Goal: Task Accomplishment & Management: Complete application form

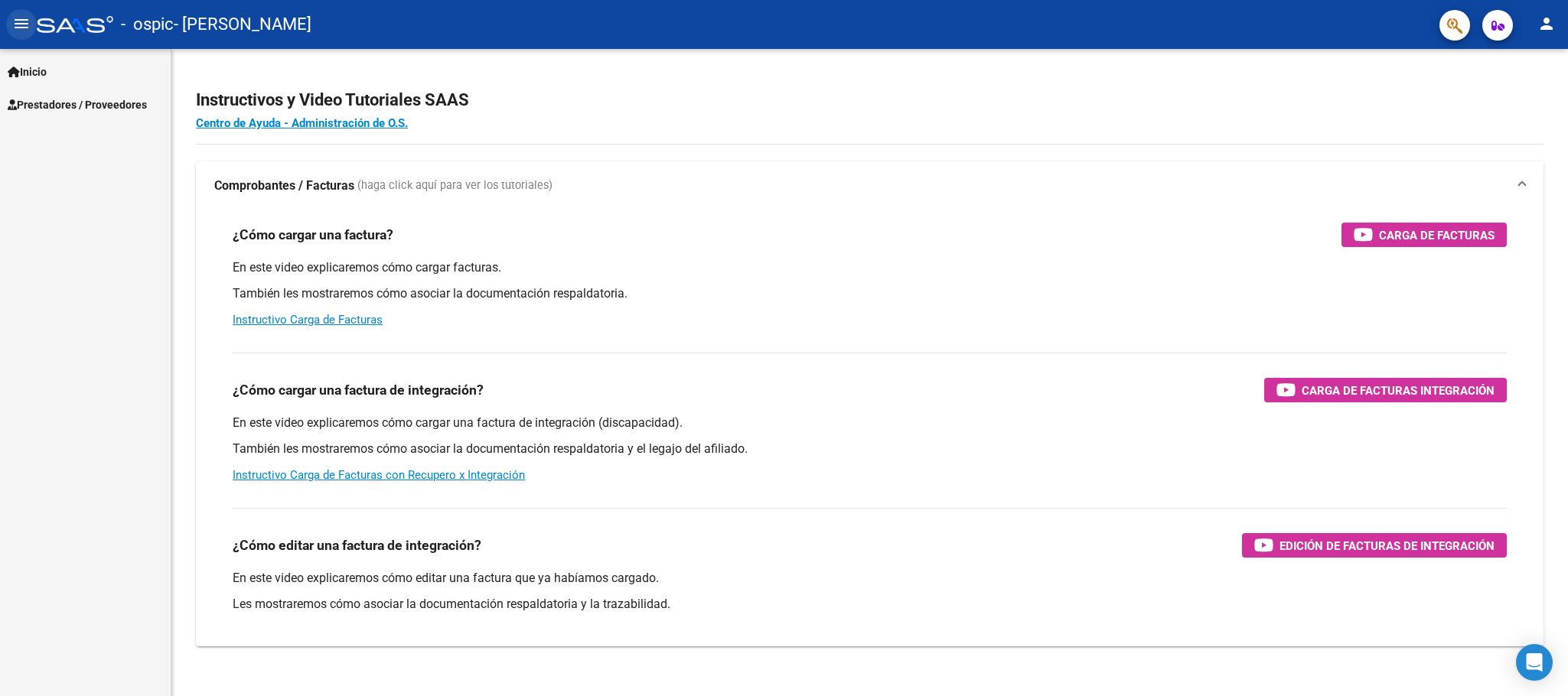
click at [10, 21] on button "menu" at bounding box center [21, 25] width 30 height 30
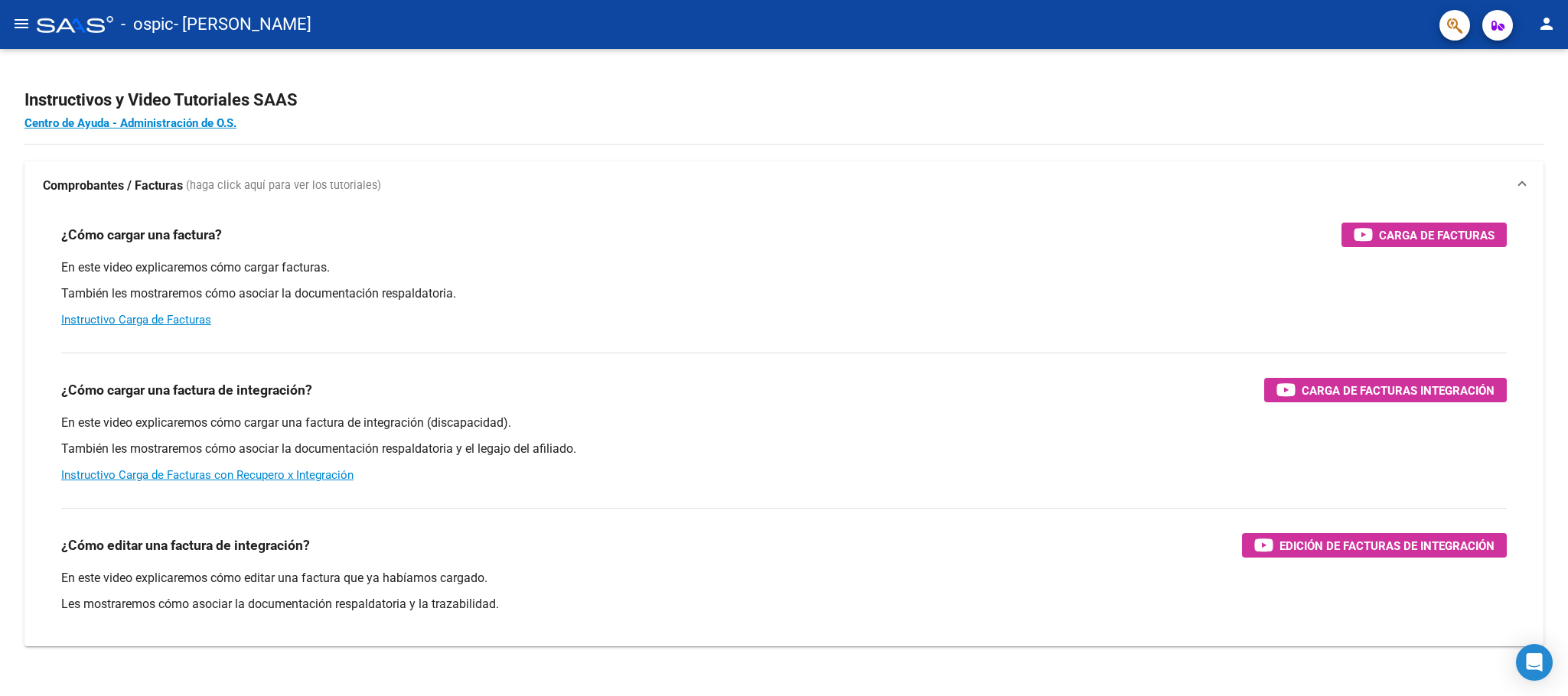
click at [25, 28] on mat-icon "menu" at bounding box center [21, 24] width 19 height 19
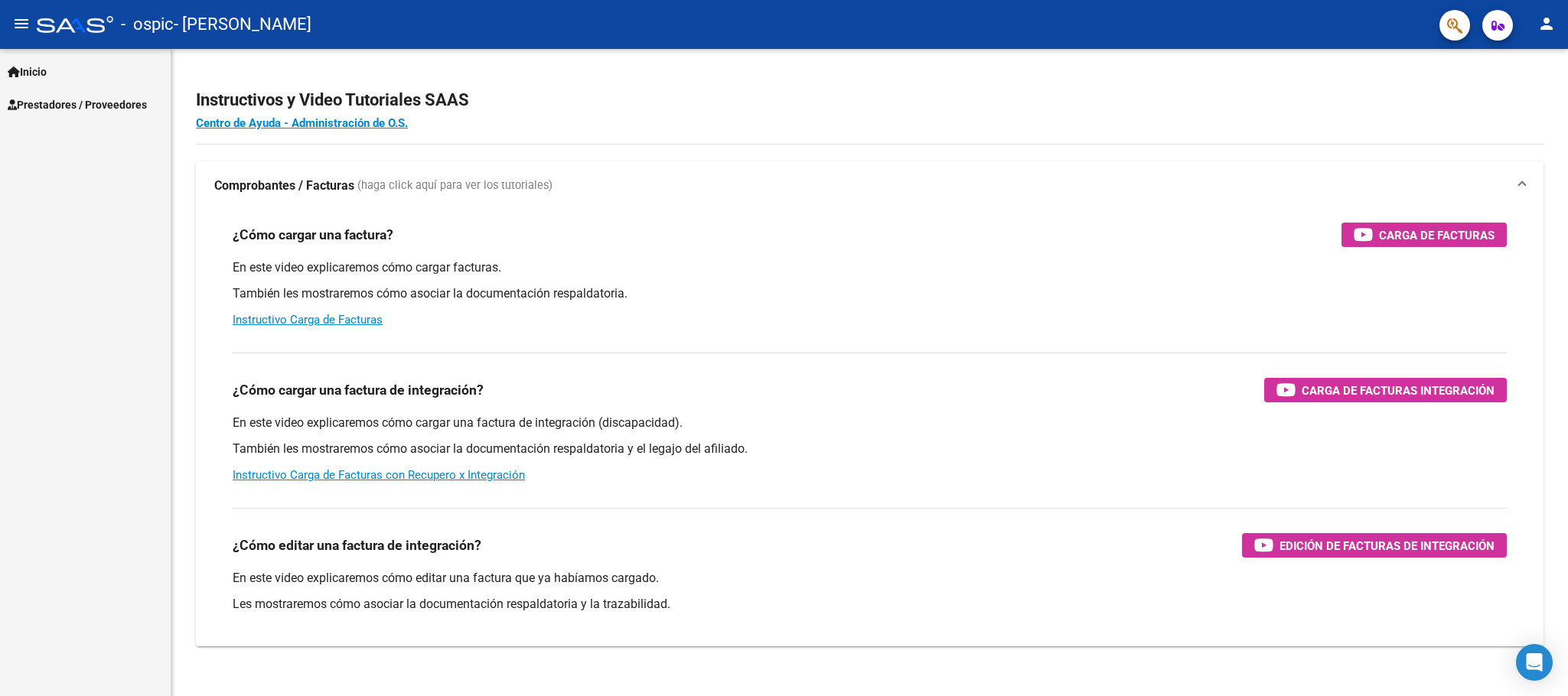
click at [59, 103] on span "Prestadores / Proveedores" at bounding box center [77, 105] width 139 height 17
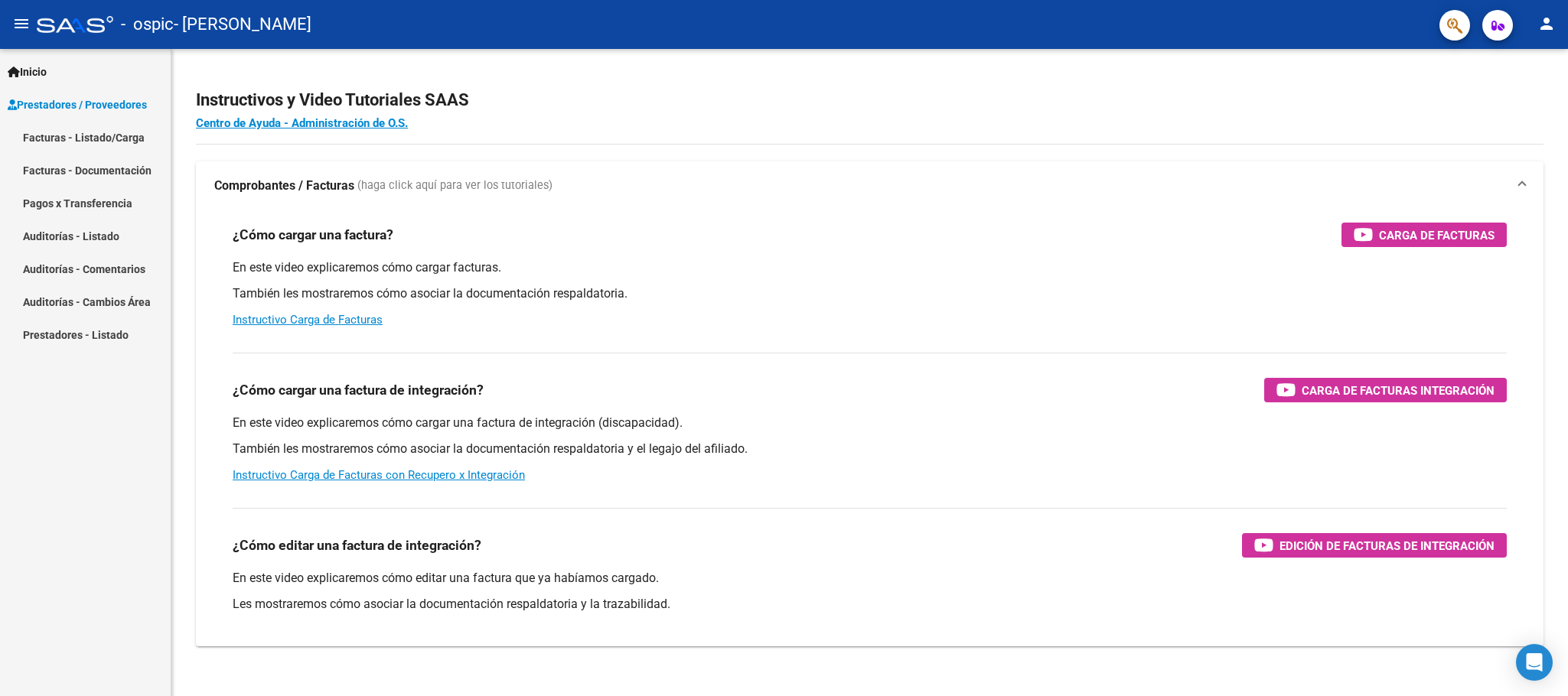
click at [58, 135] on link "Facturas - Listado/Carga" at bounding box center [85, 137] width 170 height 33
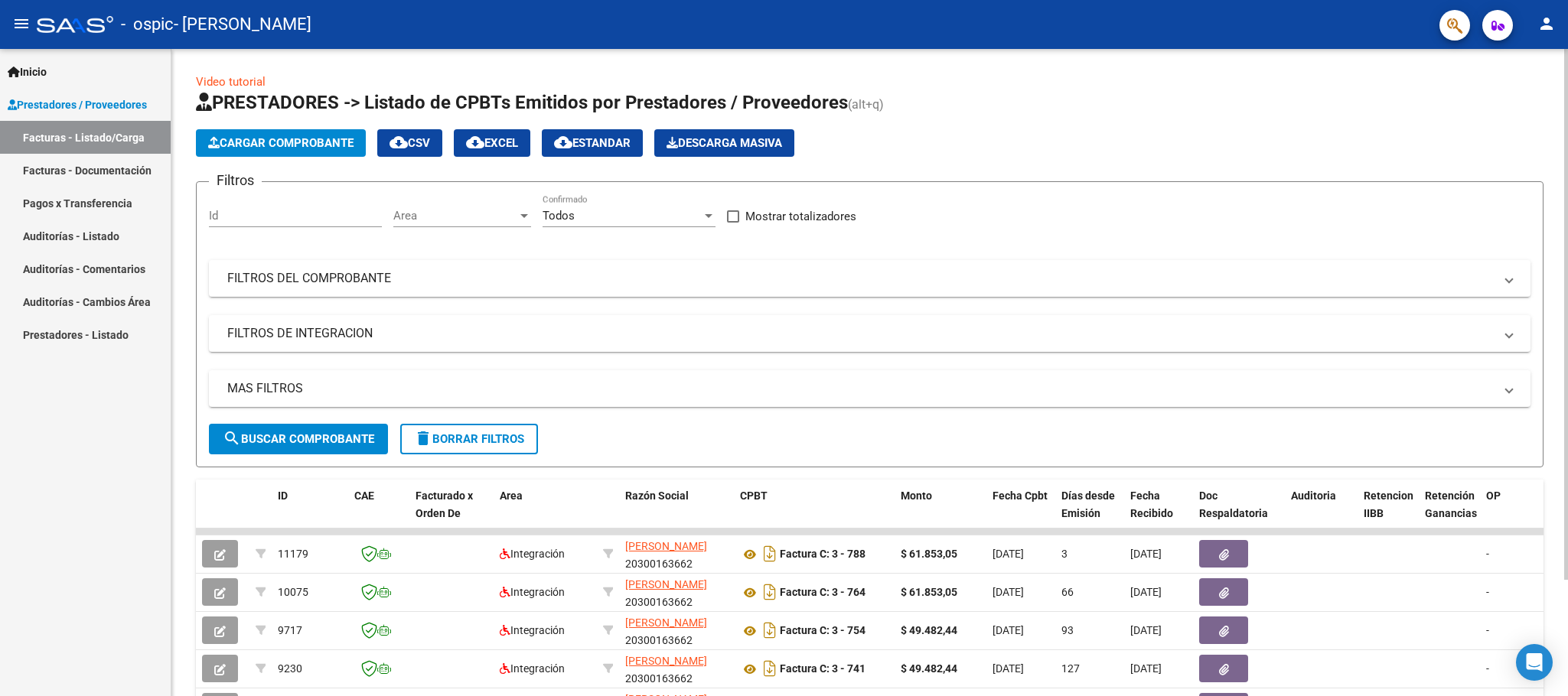
click at [244, 140] on span "Cargar Comprobante" at bounding box center [281, 143] width 146 height 14
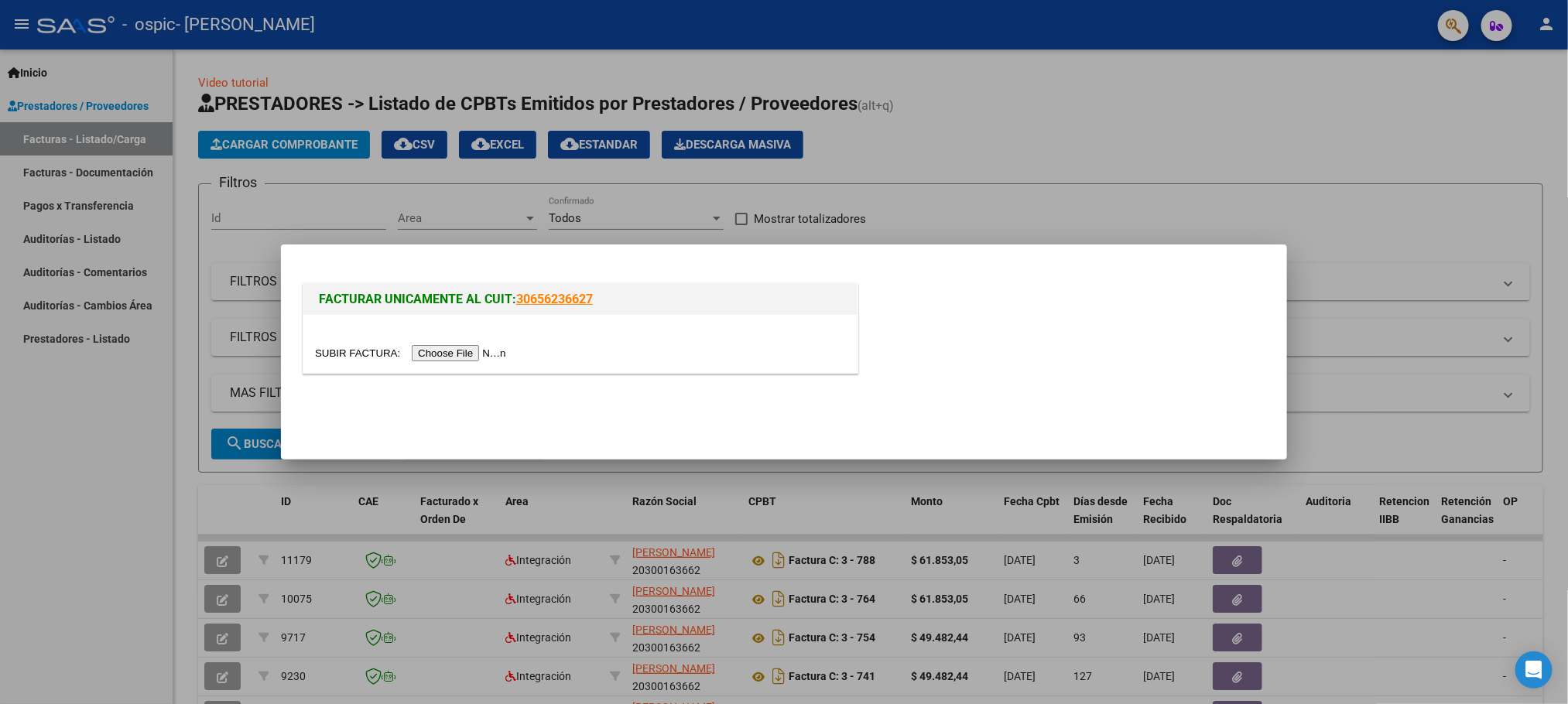
click at [482, 354] on input "file" at bounding box center [413, 353] width 196 height 16
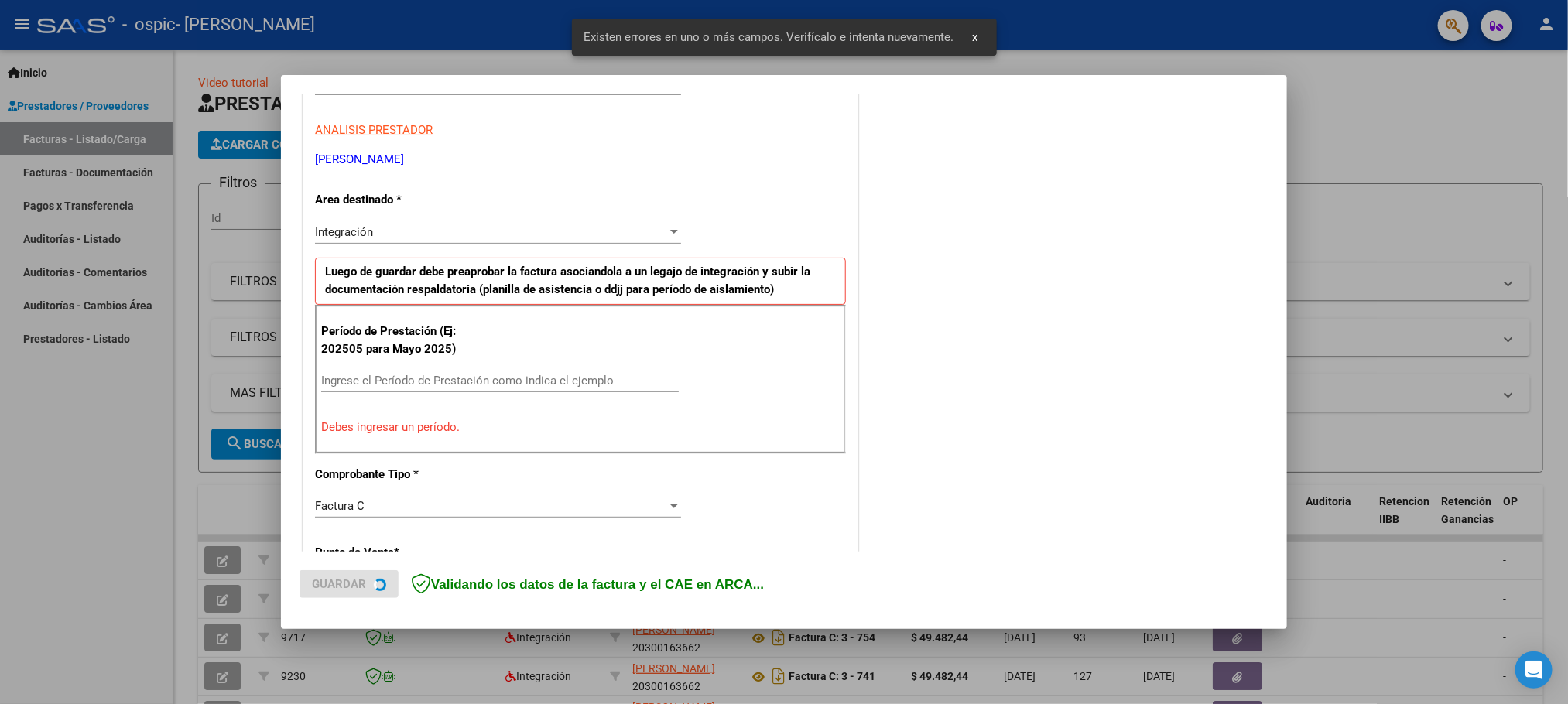
scroll to position [284, 0]
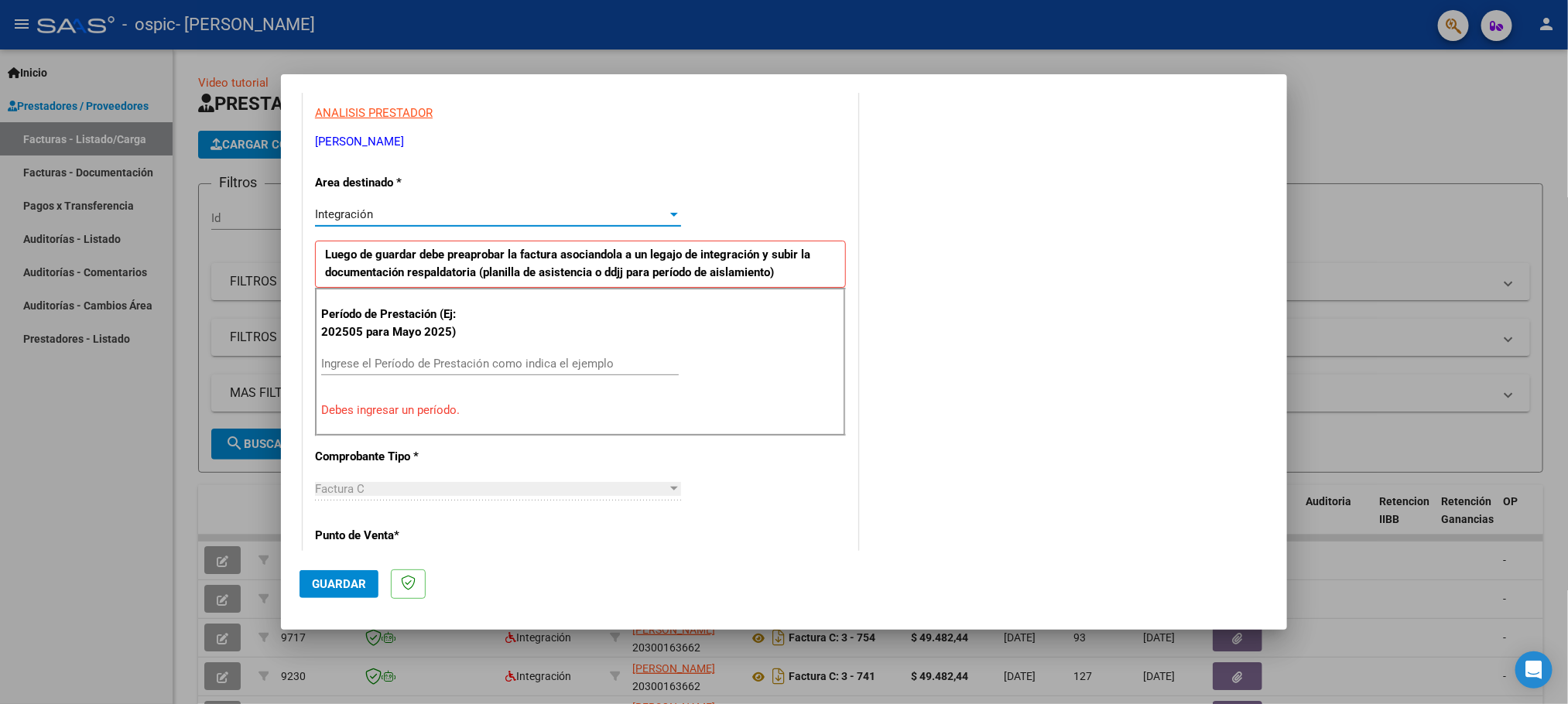
click at [652, 213] on div "Integración" at bounding box center [491, 214] width 352 height 14
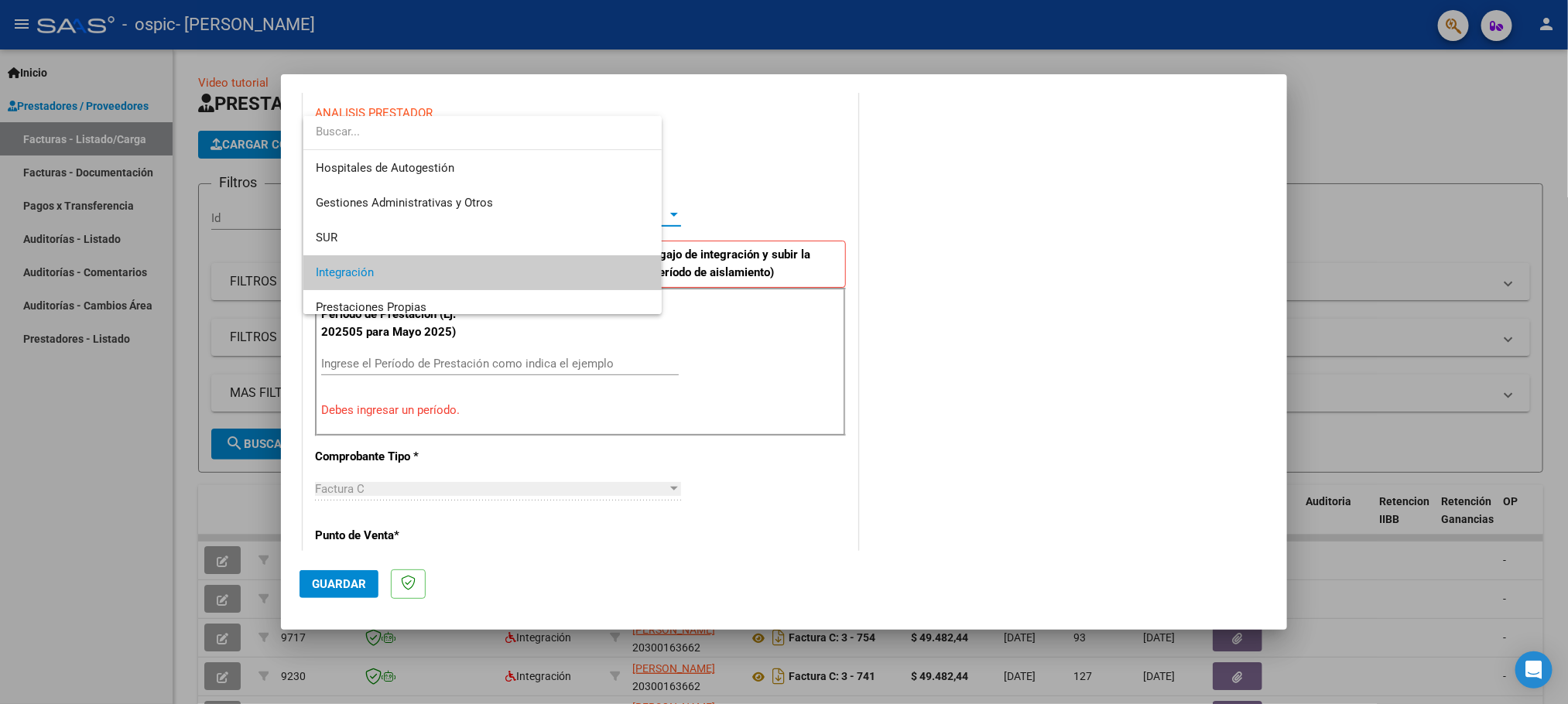
scroll to position [58, 0]
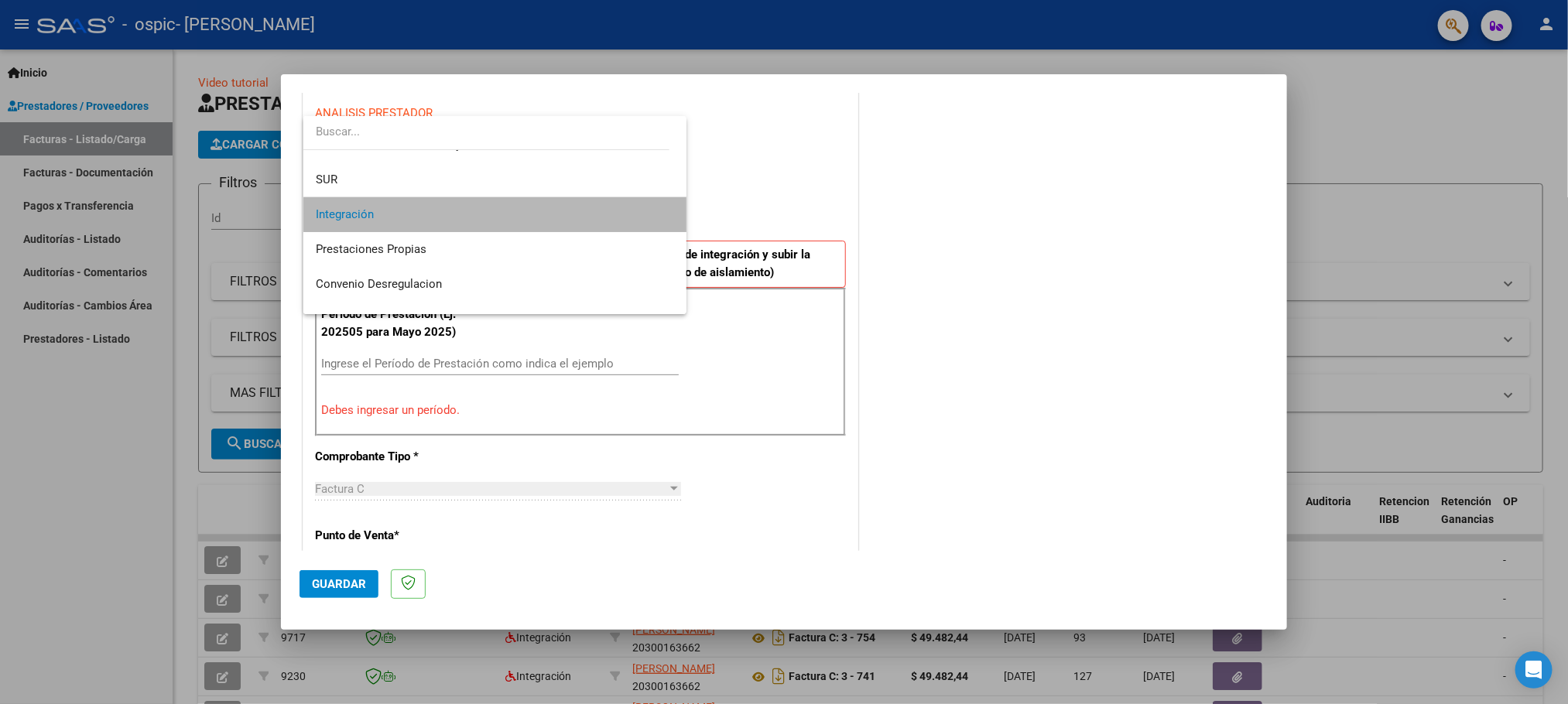
click at [652, 213] on span "Integración" at bounding box center [495, 214] width 359 height 35
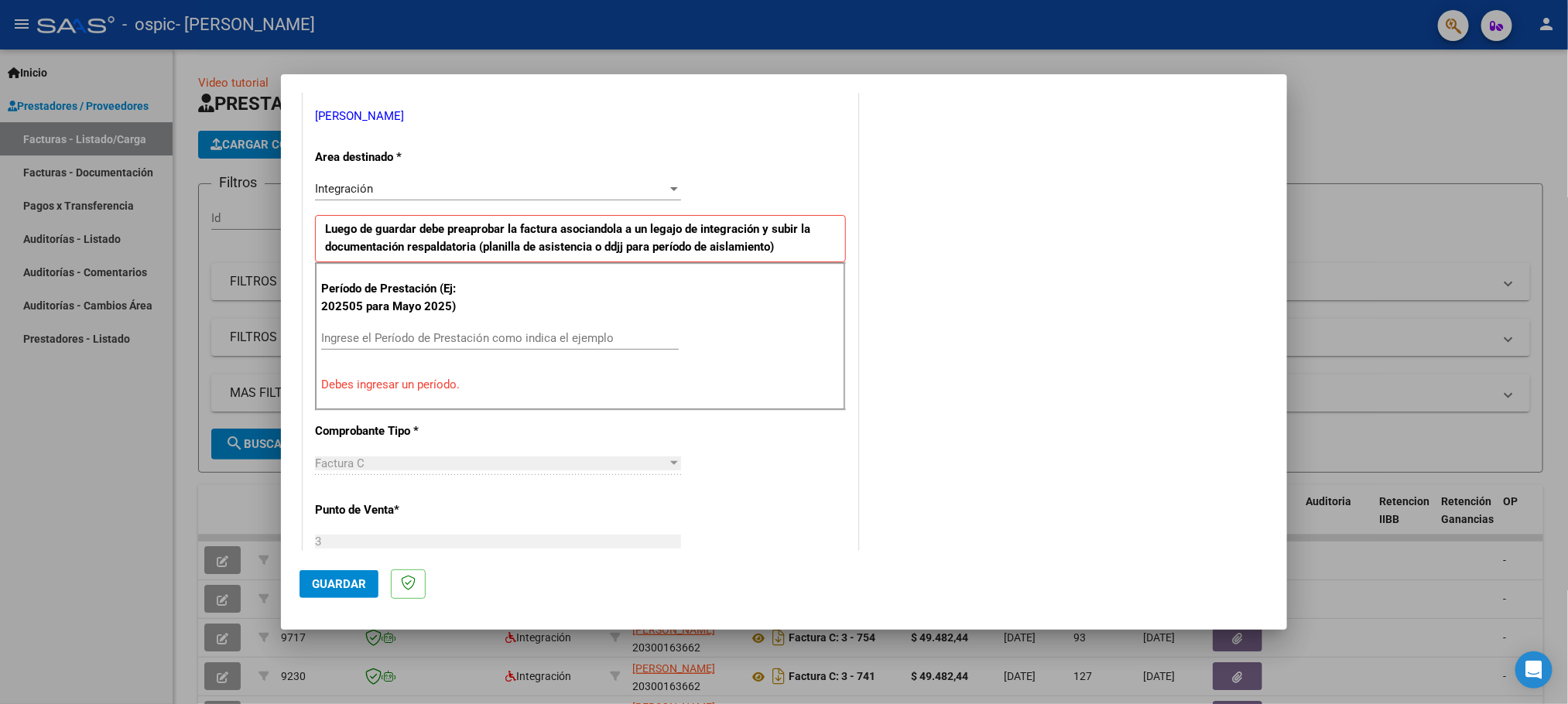
scroll to position [331, 0]
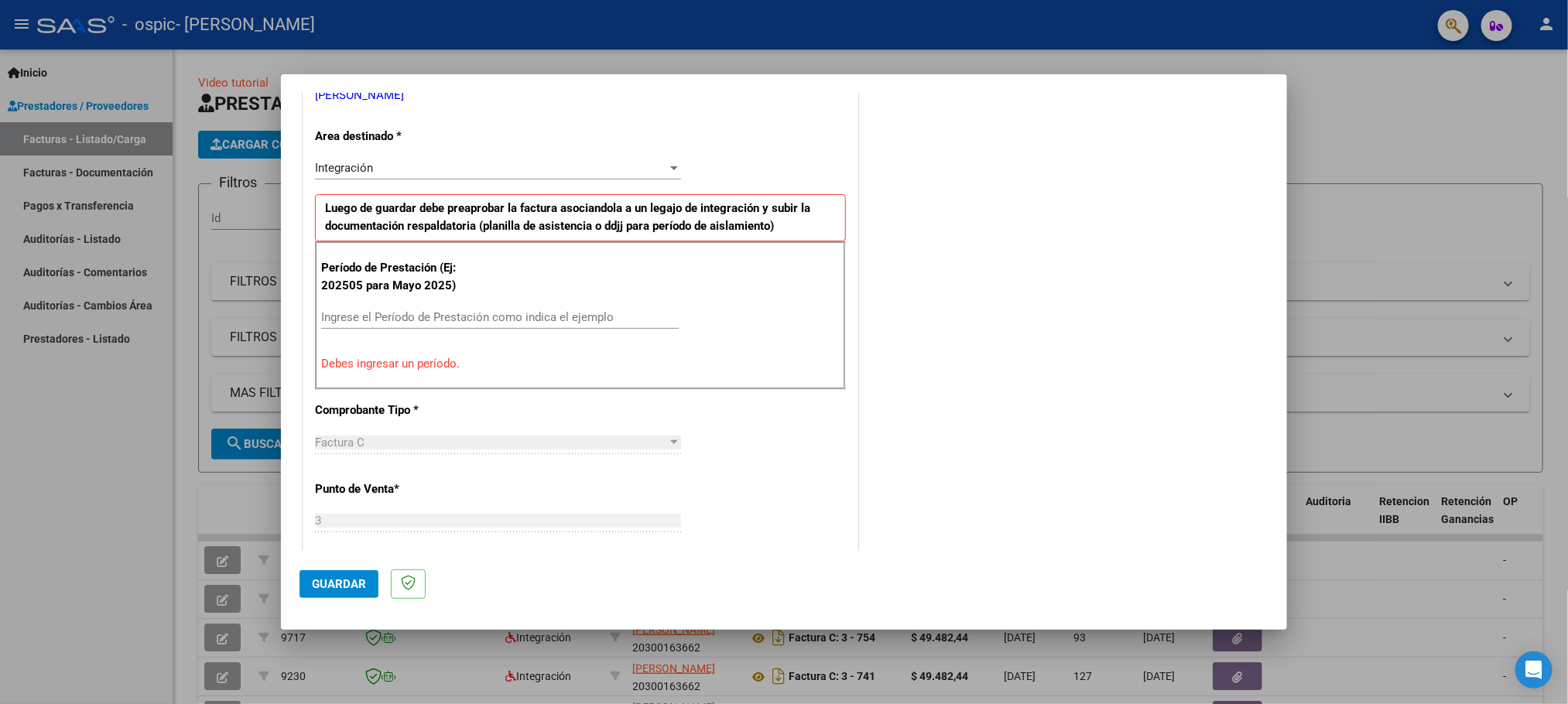
click at [493, 320] on input "Ingrese el Período de Prestación como indica el ejemplo" at bounding box center [500, 317] width 357 height 14
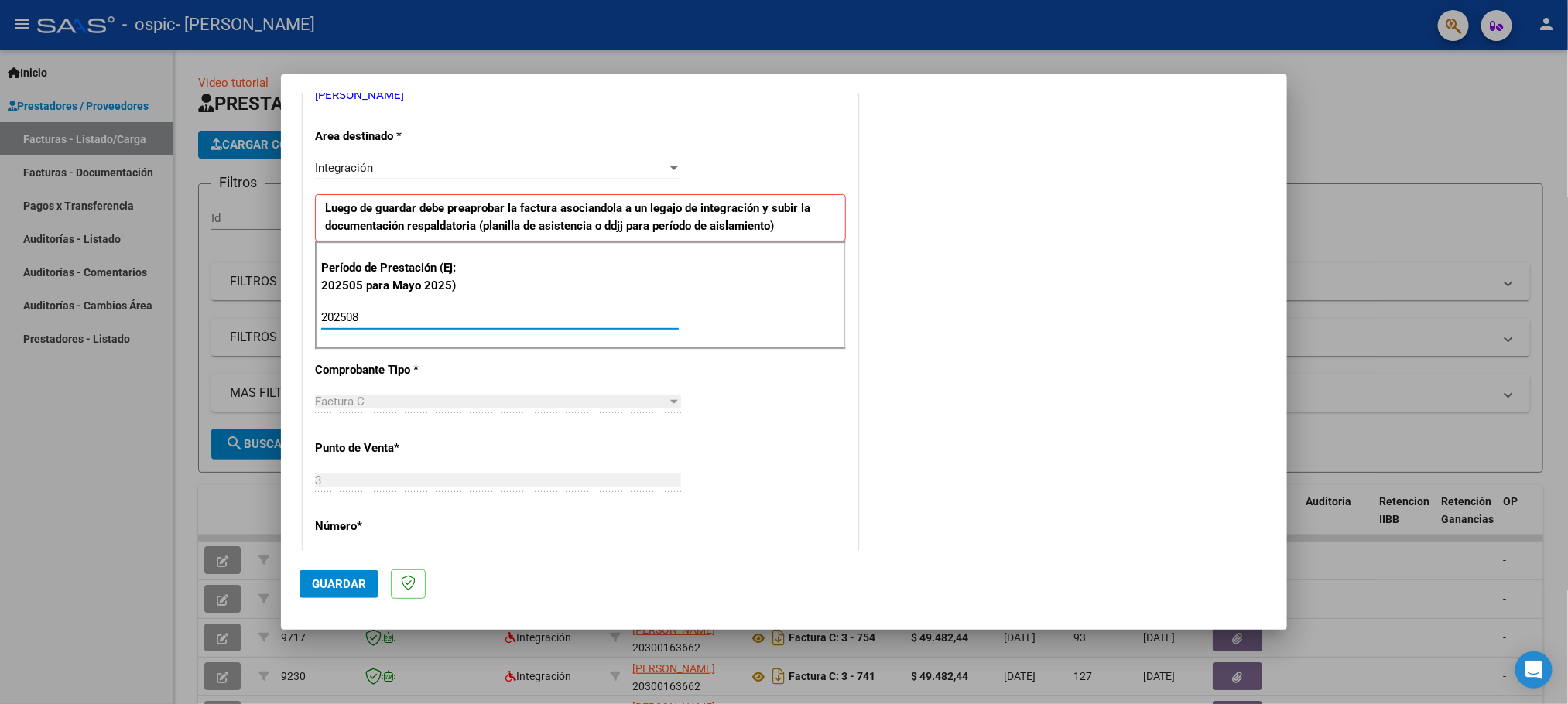
type input "202508"
click at [729, 521] on div "CUIT * 20-30016366-2 Ingresar CUIT ANALISIS PRESTADOR [PERSON_NAME] LIS ARCA Pa…" at bounding box center [580, 538] width 554 height 1164
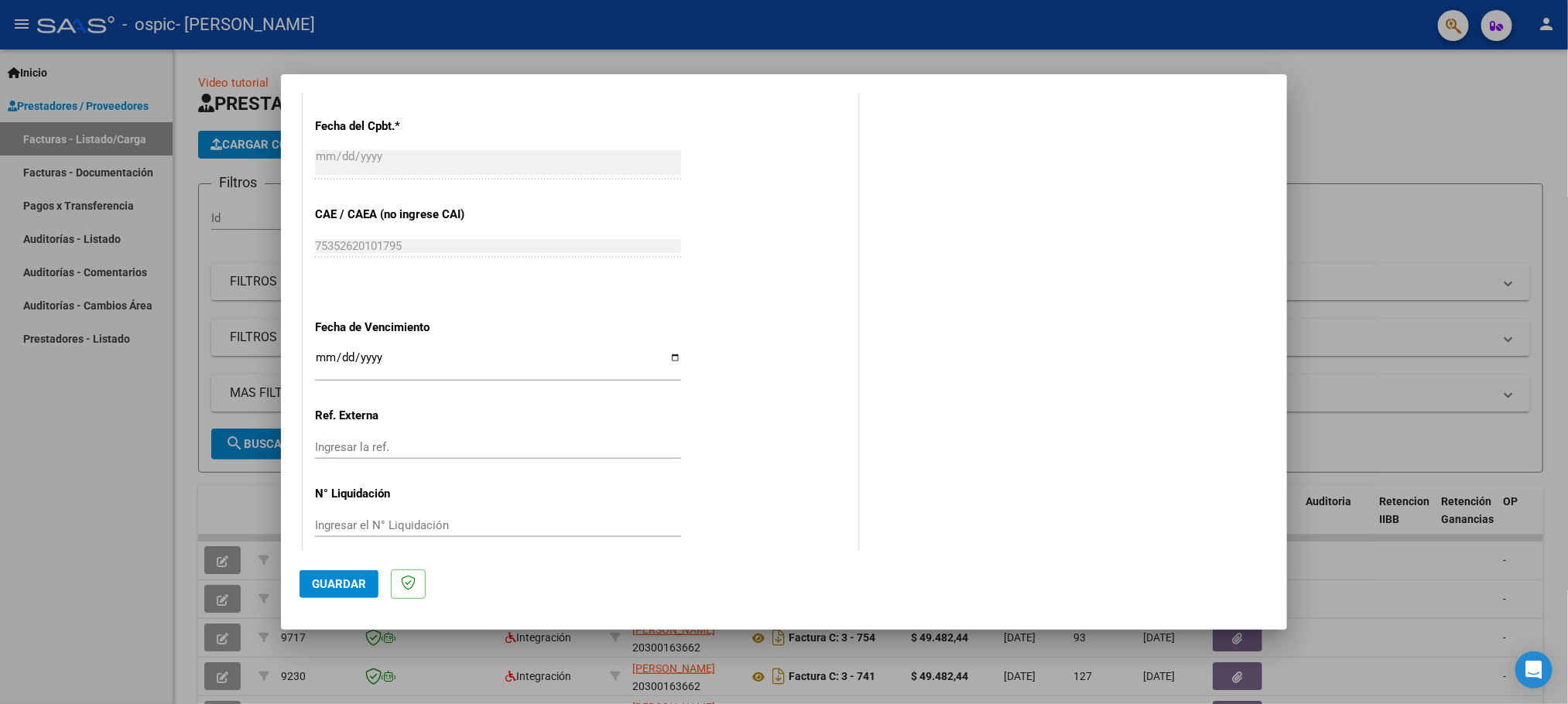
scroll to position [908, 0]
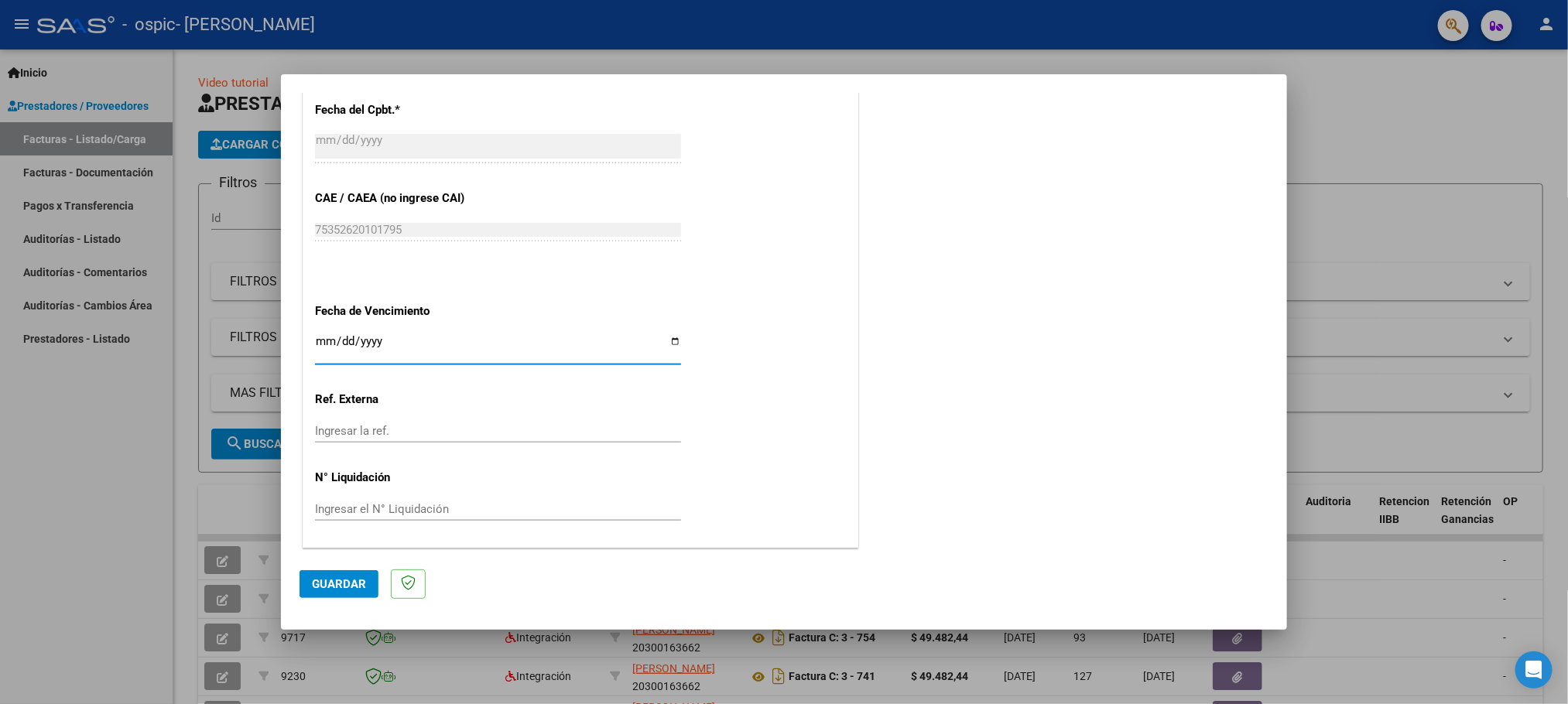
click at [669, 340] on input "Ingresar la fecha" at bounding box center [498, 347] width 366 height 25
type input "[DATE]"
click at [348, 581] on span "Guardar" at bounding box center [338, 584] width 54 height 14
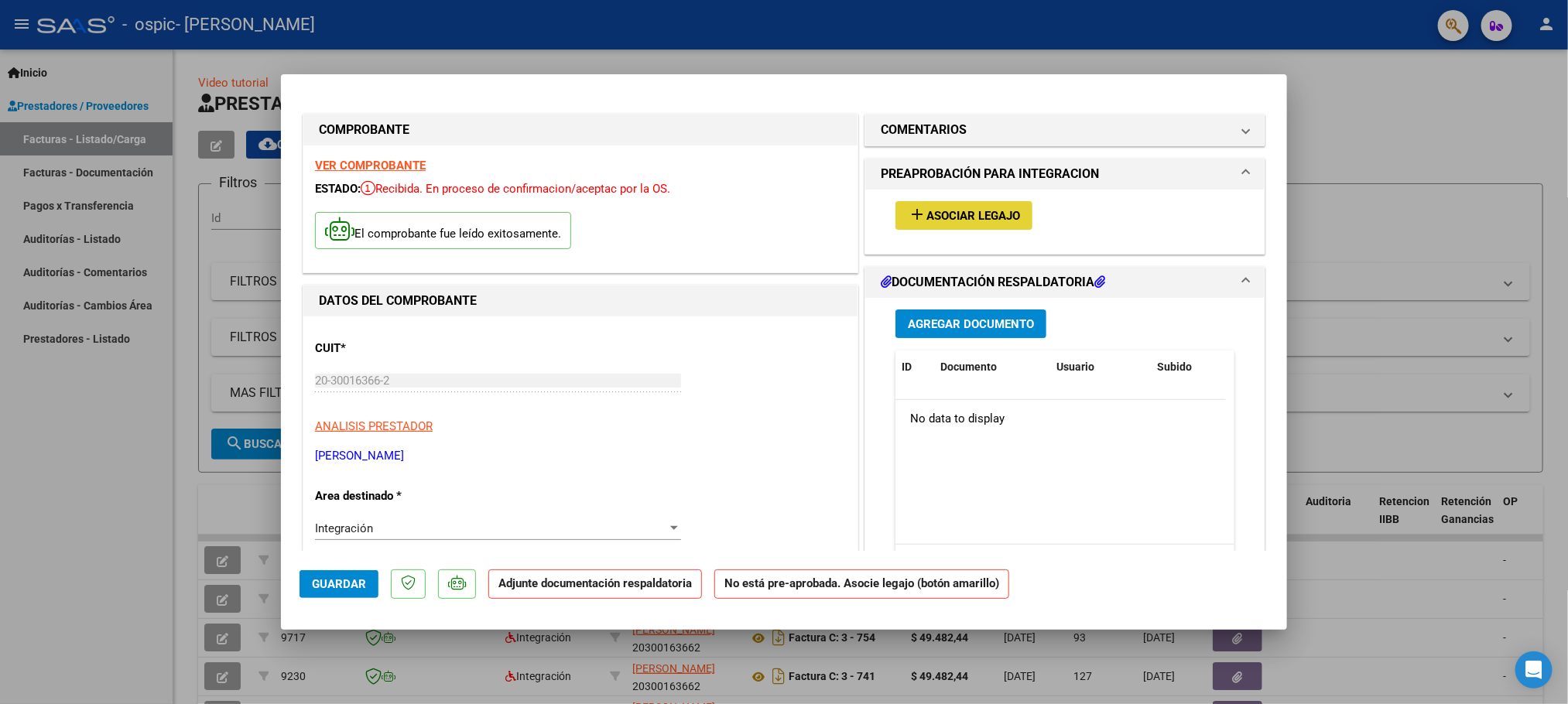
click at [983, 219] on span "Asociar Legajo" at bounding box center [973, 216] width 93 height 14
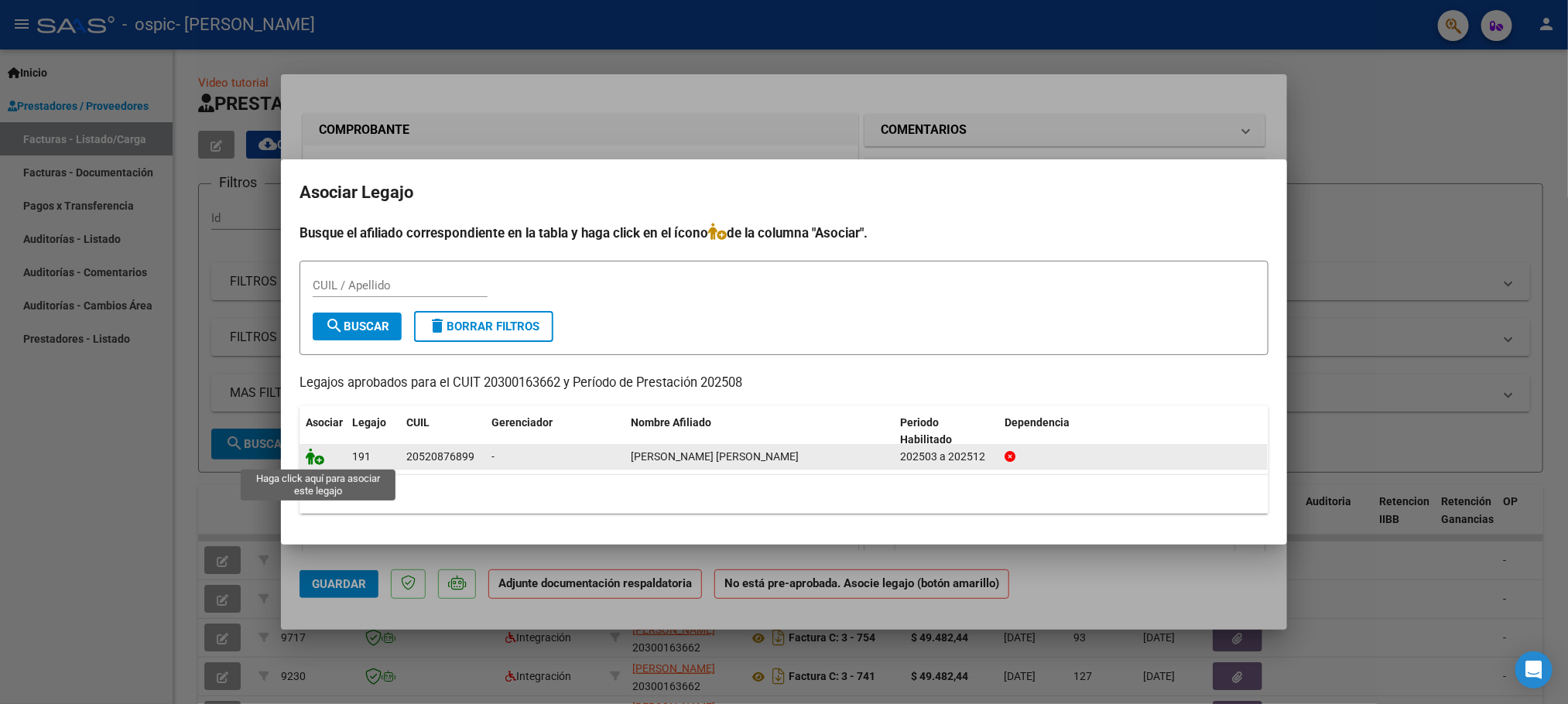
click at [308, 464] on icon at bounding box center [315, 456] width 19 height 17
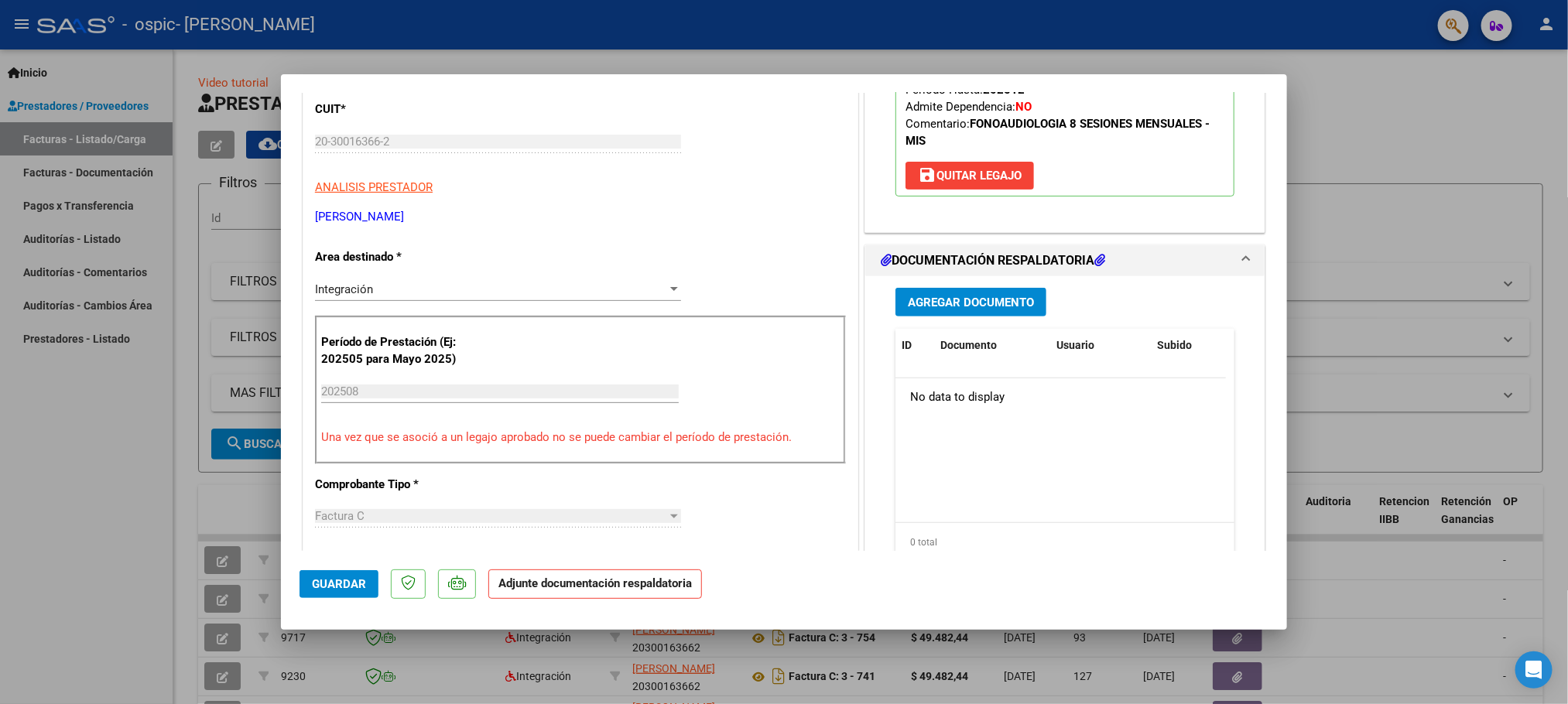
scroll to position [278, 0]
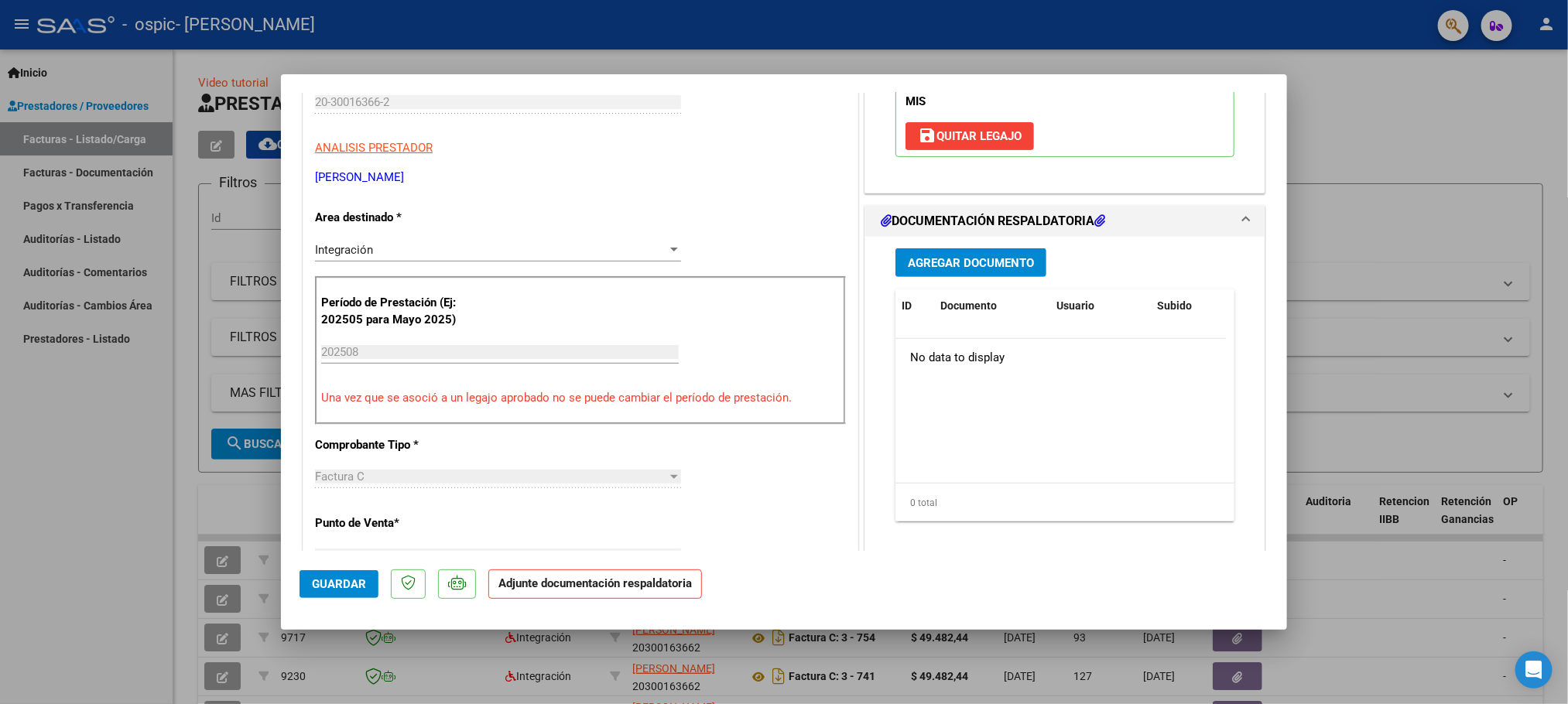
click at [916, 270] on span "Agregar Documento" at bounding box center [971, 263] width 126 height 14
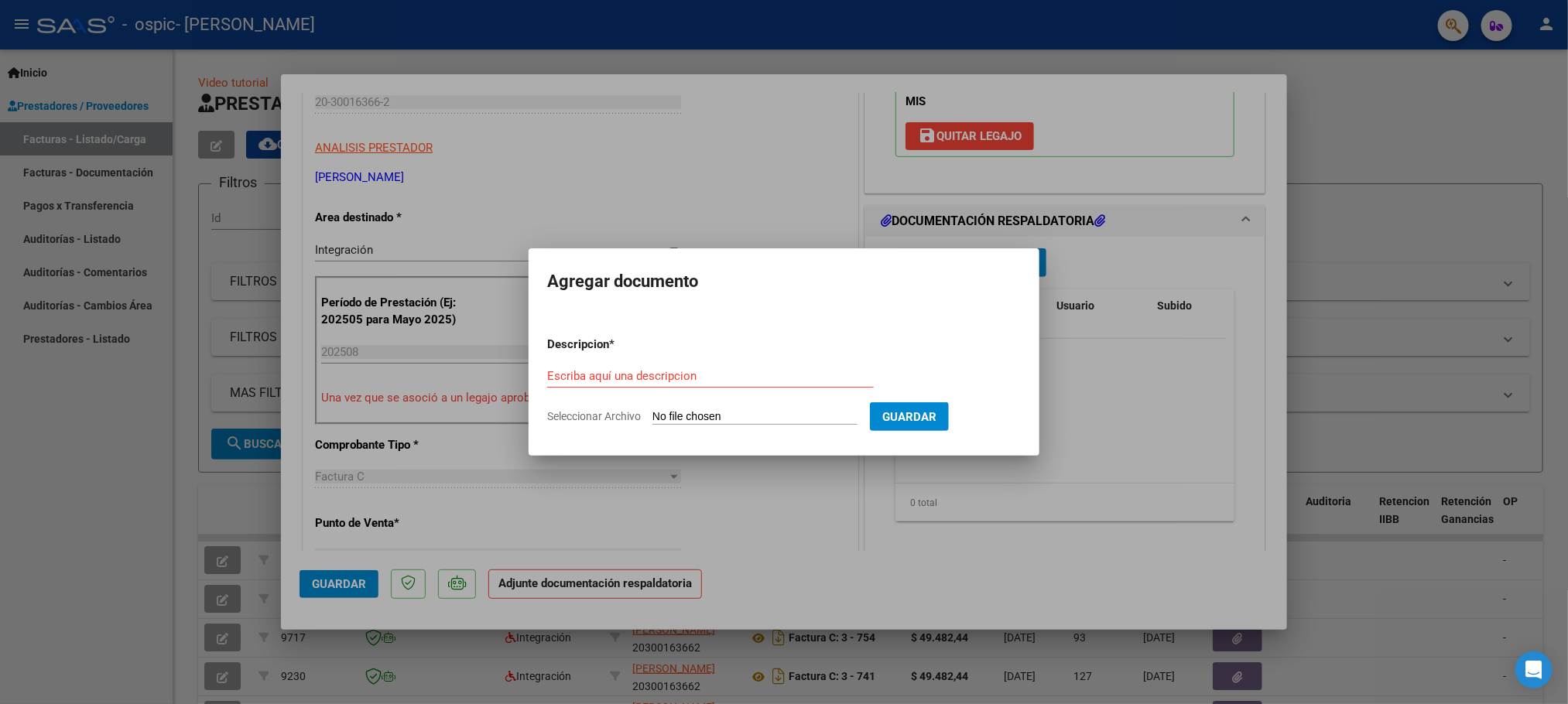
click at [688, 419] on input "Seleccionar Archivo" at bounding box center [754, 417] width 205 height 15
type input "C:\fakepath\CamScanner [DATE] 17.43.pdf"
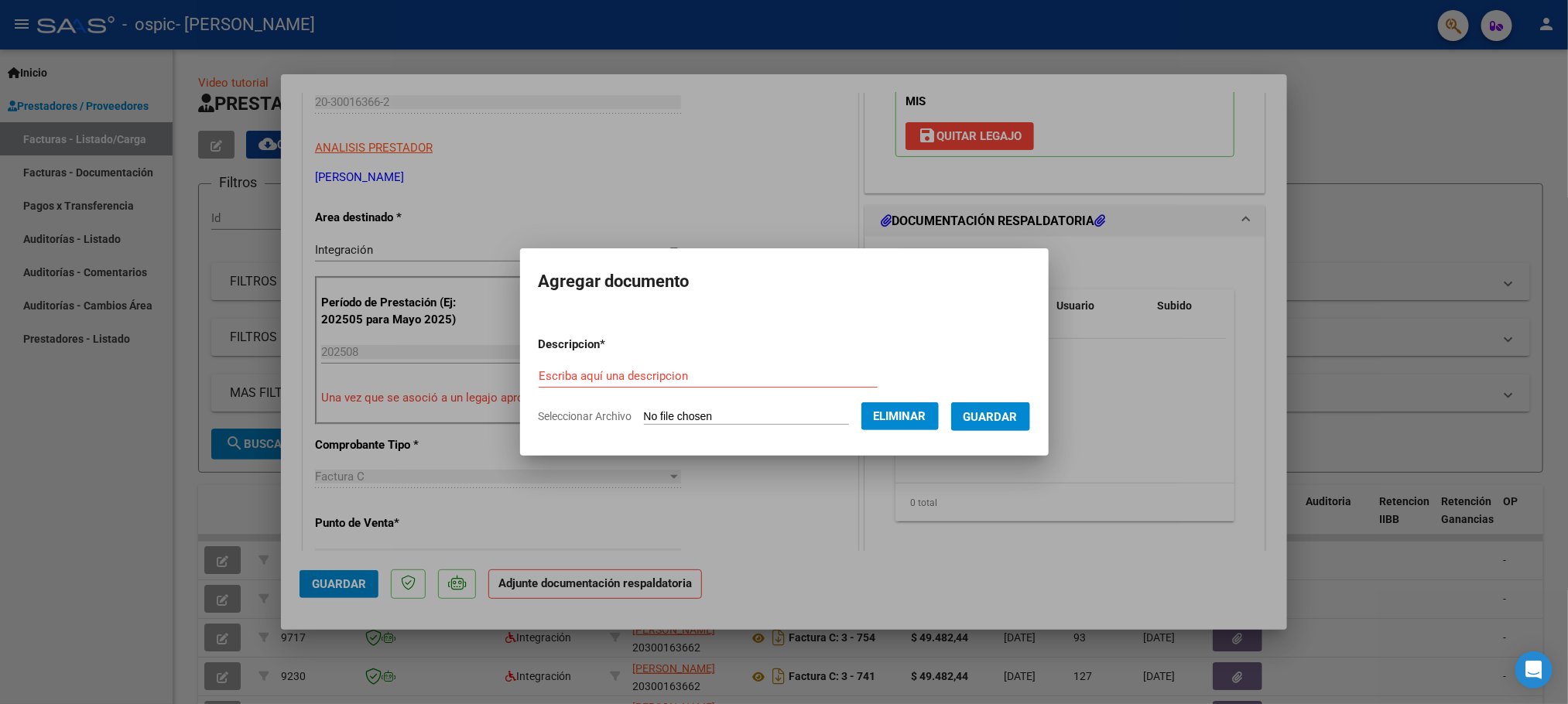
click at [644, 372] on div "Escriba aquí una descripcion" at bounding box center [709, 375] width 339 height 23
click at [644, 372] on input "Escriba aquí una descripcion" at bounding box center [709, 376] width 339 height 14
type input "PLANILLA ASISTENCIA 202508"
click at [1011, 413] on span "Guardar" at bounding box center [990, 417] width 54 height 14
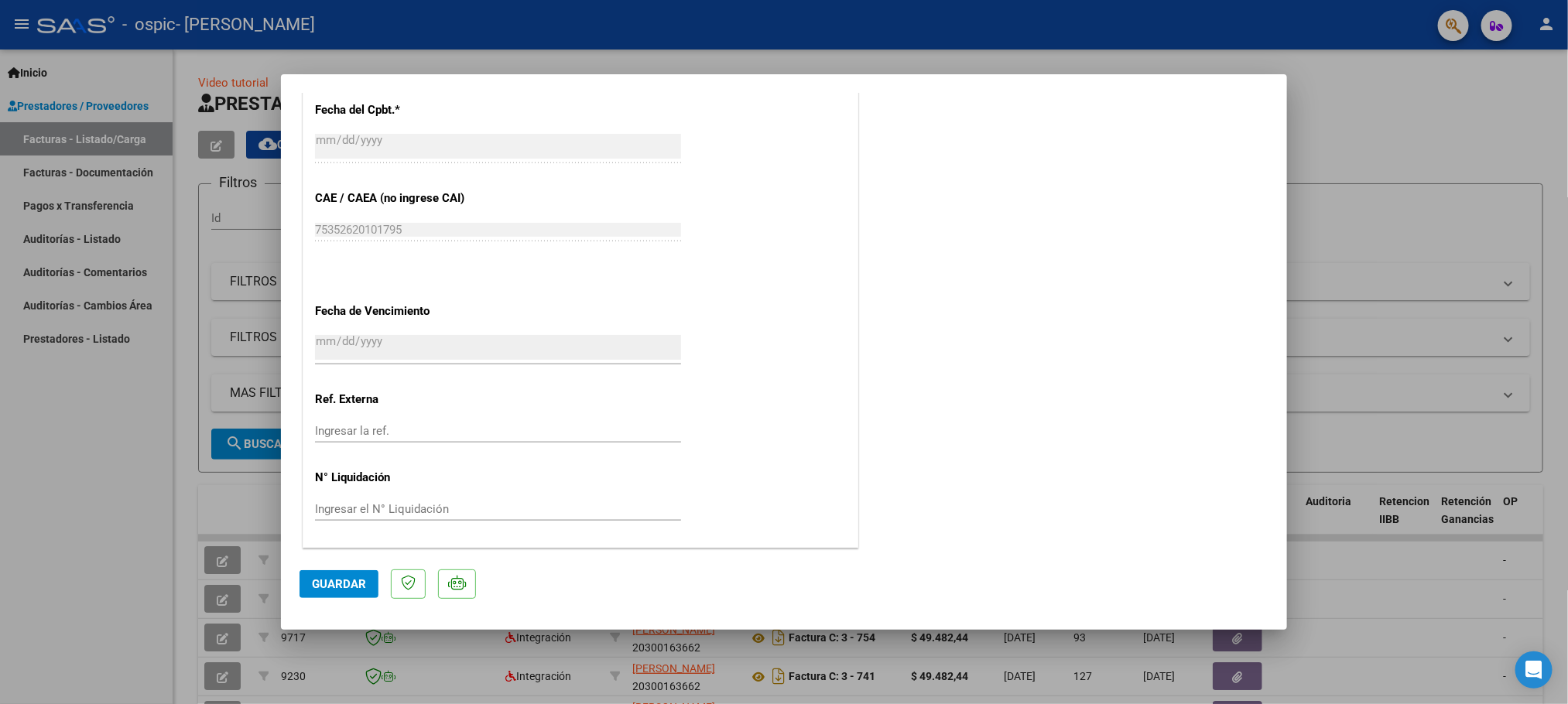
scroll to position [931, 0]
click at [348, 579] on span "Guardar" at bounding box center [338, 584] width 54 height 14
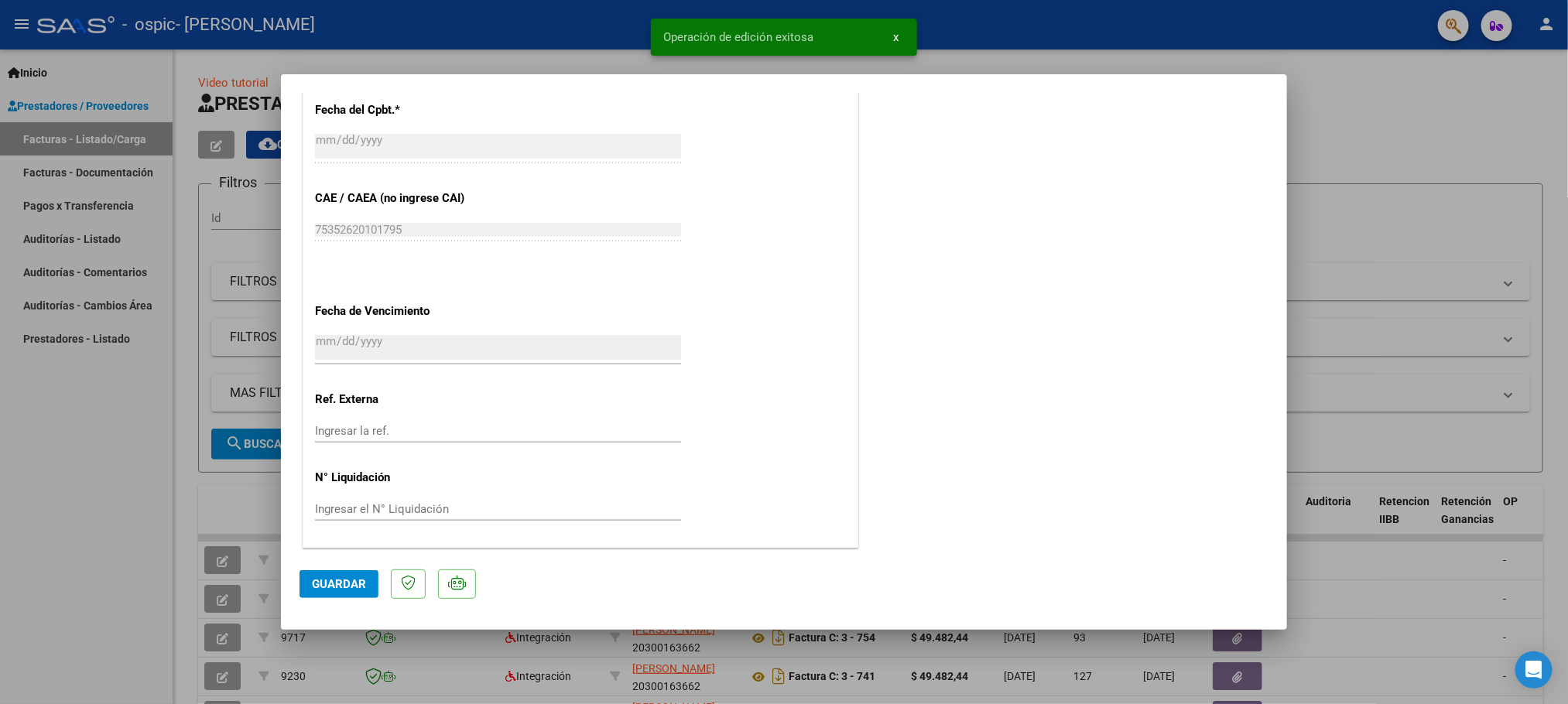
click at [1391, 107] on div at bounding box center [784, 352] width 1568 height 704
type input "$ 0,00"
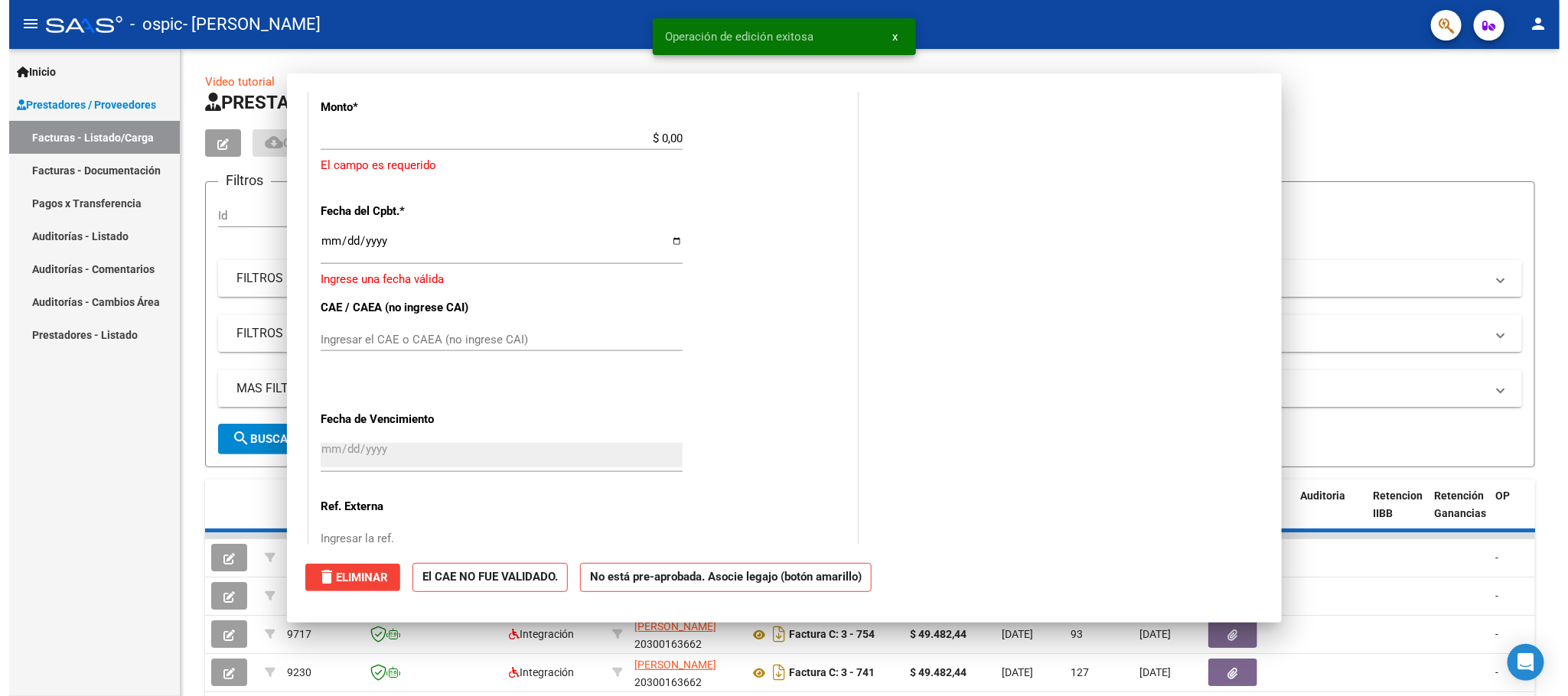
scroll to position [1025, 0]
